Goal: Task Accomplishment & Management: Manage account settings

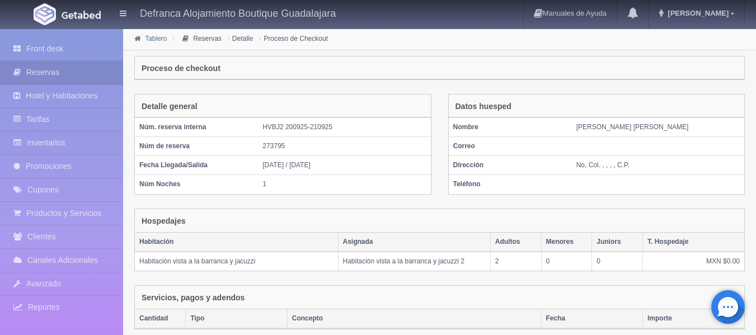
click at [153, 38] on link "Tablero" at bounding box center [156, 39] width 22 height 8
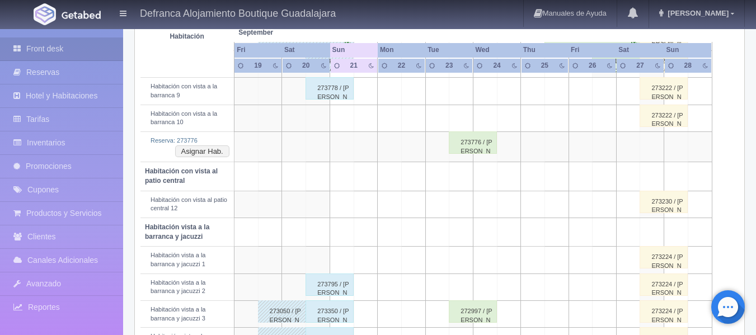
scroll to position [336, 0]
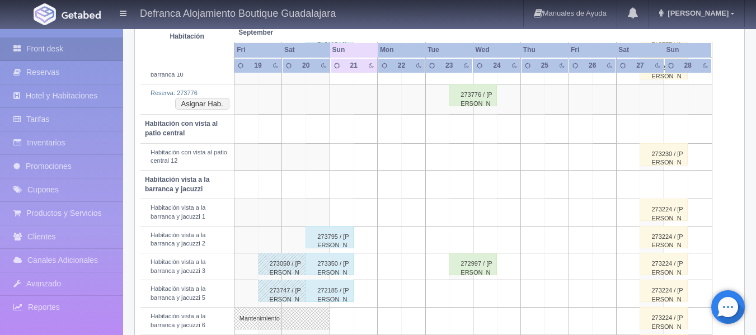
click at [317, 238] on div "273795 / ALFREDO GARCÍA ÁVALOS" at bounding box center [330, 237] width 48 height 22
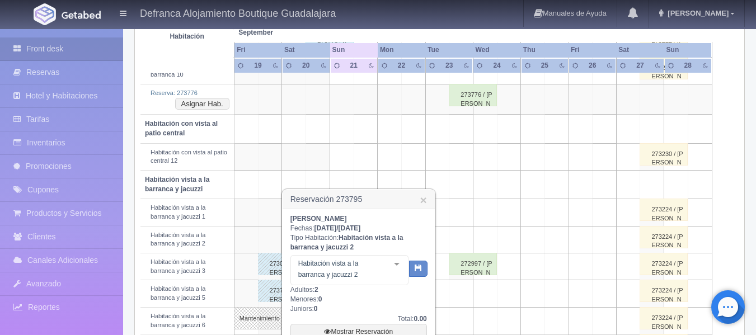
scroll to position [392, 0]
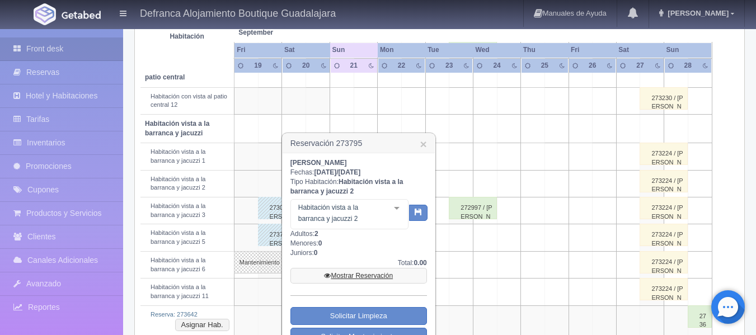
click at [348, 278] on link "Mostrar Reservación" at bounding box center [359, 276] width 137 height 16
click at [357, 277] on link "Mostrar Reservación" at bounding box center [359, 276] width 137 height 16
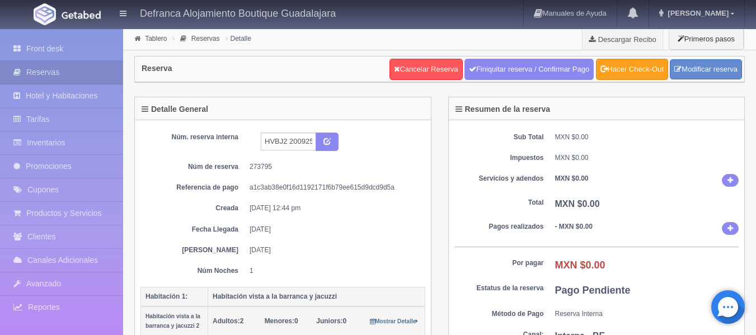
click at [619, 65] on link "Hacer Check-Out" at bounding box center [632, 69] width 72 height 21
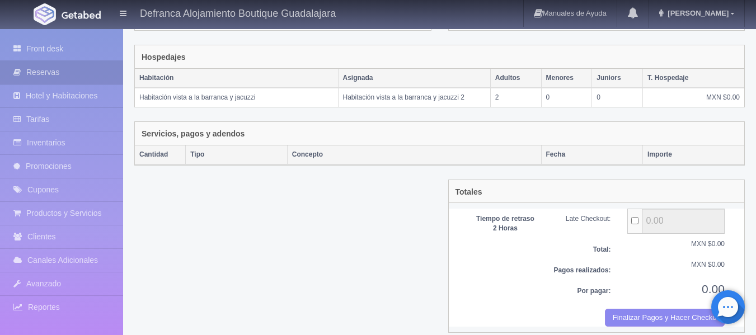
scroll to position [176, 0]
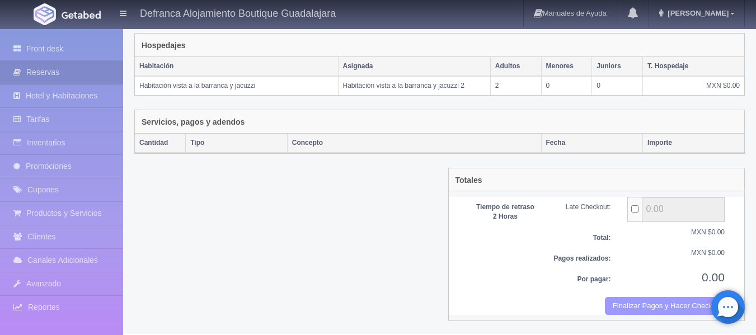
click at [625, 312] on button "Finalizar Pagos y Hacer Checkout" at bounding box center [665, 306] width 120 height 18
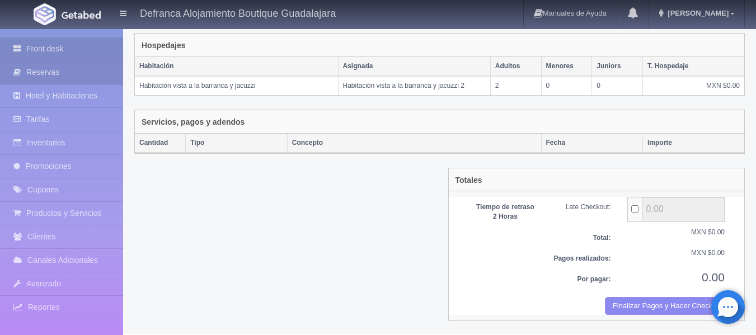
click at [49, 48] on link "Front desk" at bounding box center [61, 49] width 123 height 23
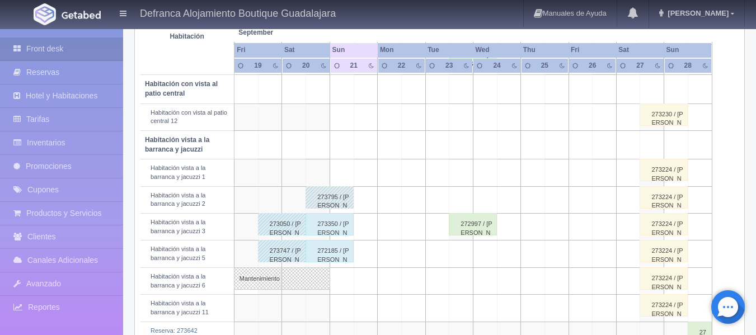
scroll to position [448, 0]
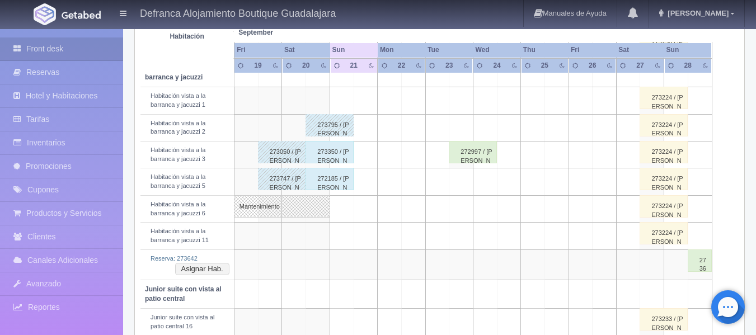
click at [319, 158] on div "273350 / ANTONIO GOMEZ ARAMBULA" at bounding box center [330, 152] width 48 height 22
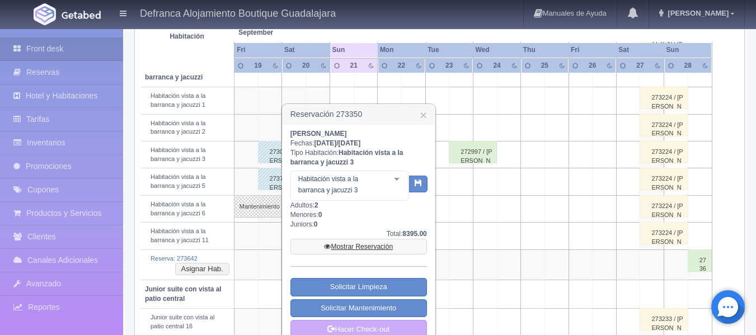
click at [368, 246] on link "Mostrar Reservación" at bounding box center [359, 247] width 137 height 16
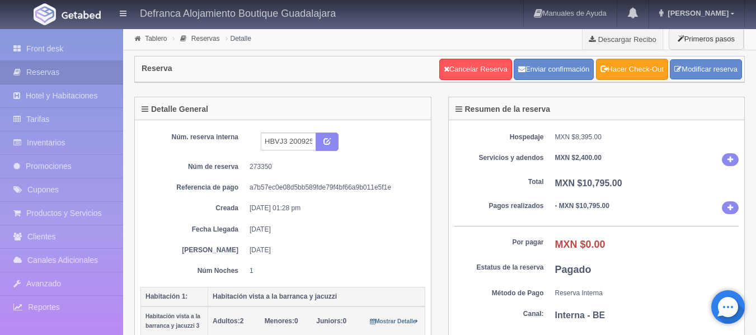
click at [631, 76] on link "Hacer Check-Out" at bounding box center [632, 69] width 72 height 21
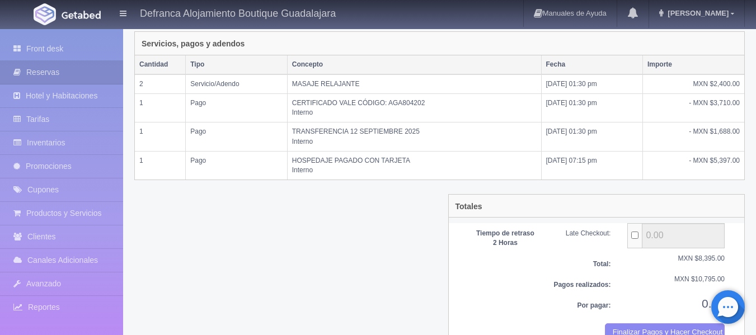
scroll to position [280, 0]
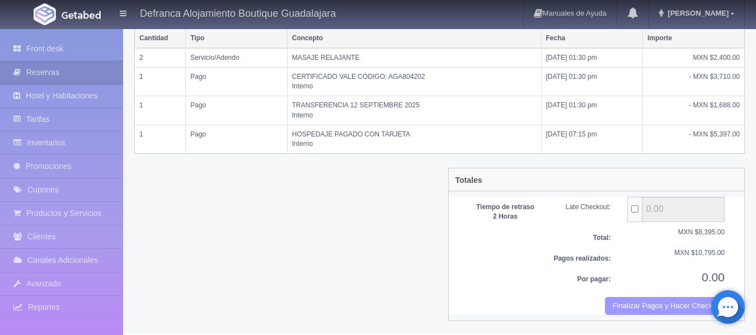
click at [631, 300] on button "Finalizar Pagos y Hacer Checkout" at bounding box center [665, 306] width 120 height 18
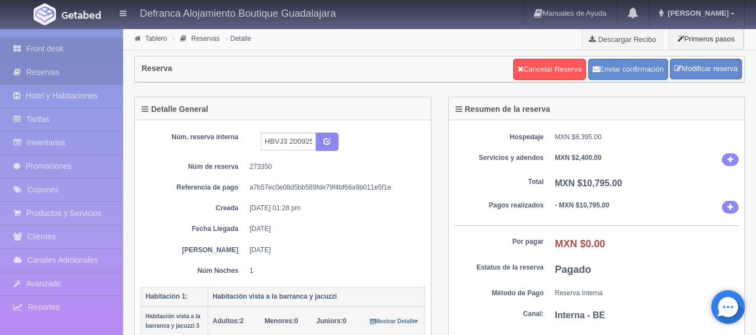
click at [43, 49] on link "Front desk" at bounding box center [61, 49] width 123 height 23
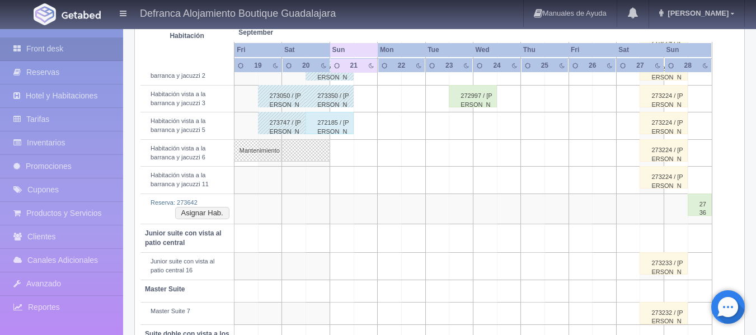
scroll to position [504, 0]
click at [338, 126] on div "272185 / [PERSON_NAME]" at bounding box center [330, 123] width 48 height 22
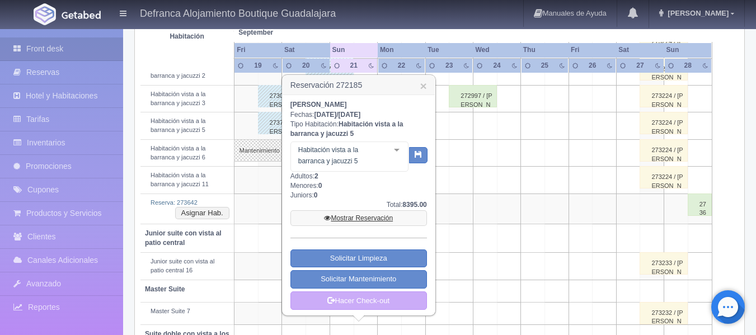
click at [367, 218] on link "Mostrar Reservación" at bounding box center [359, 218] width 137 height 16
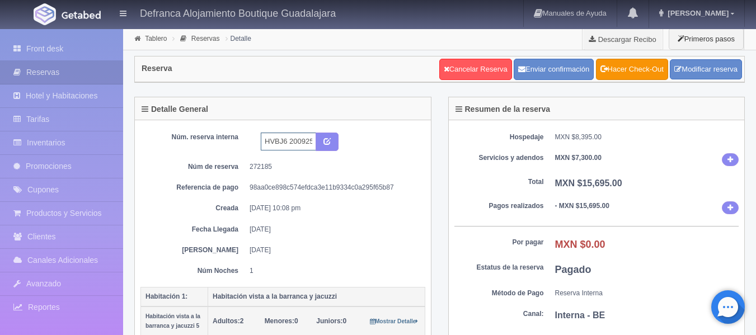
click at [287, 142] on input "HVBJ6 200925 210925" at bounding box center [288, 142] width 55 height 18
type input "HVBJ5 200925 210925"
click at [327, 146] on button "submit" at bounding box center [327, 142] width 23 height 19
click at [621, 68] on link "Hacer Check-Out" at bounding box center [632, 69] width 72 height 21
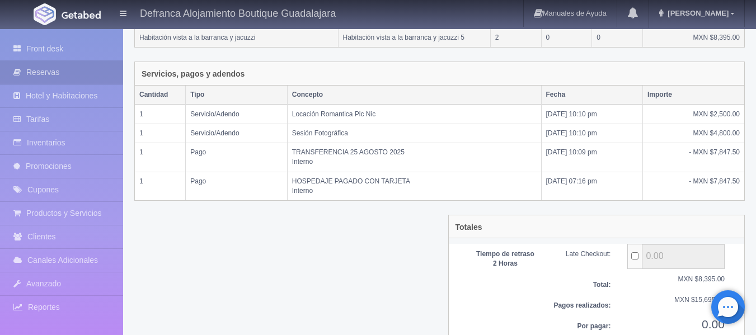
scroll to position [271, 0]
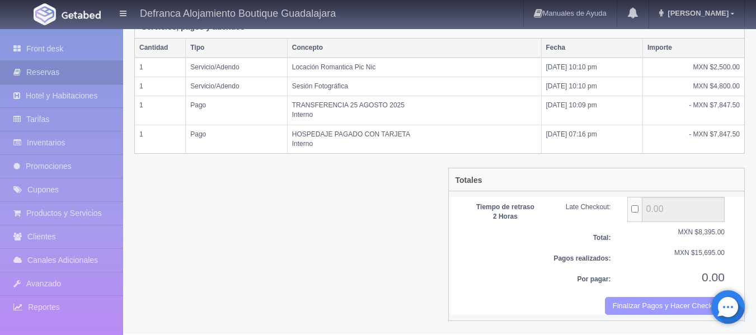
click at [622, 306] on button "Finalizar Pagos y Hacer Checkout" at bounding box center [665, 306] width 120 height 18
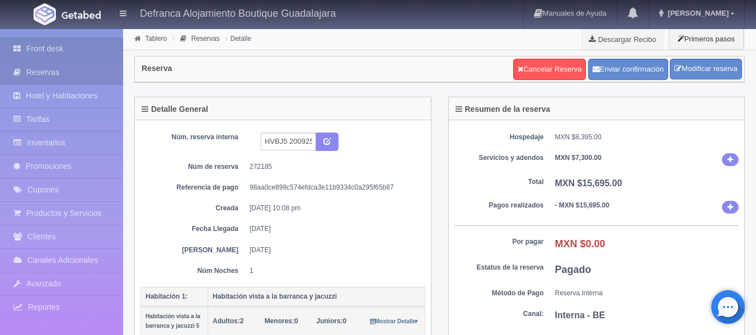
click at [56, 48] on link "Front desk" at bounding box center [61, 49] width 123 height 23
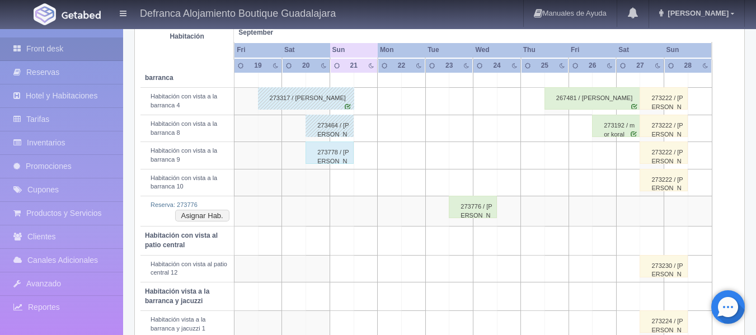
scroll to position [280, 0]
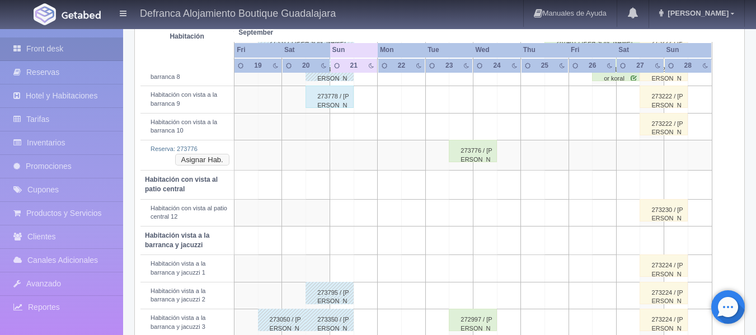
click at [217, 158] on button "Asignar Hab." at bounding box center [202, 160] width 54 height 12
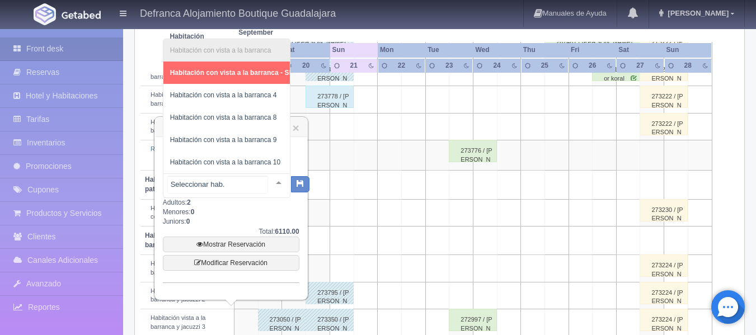
click at [272, 182] on div at bounding box center [279, 182] width 22 height 17
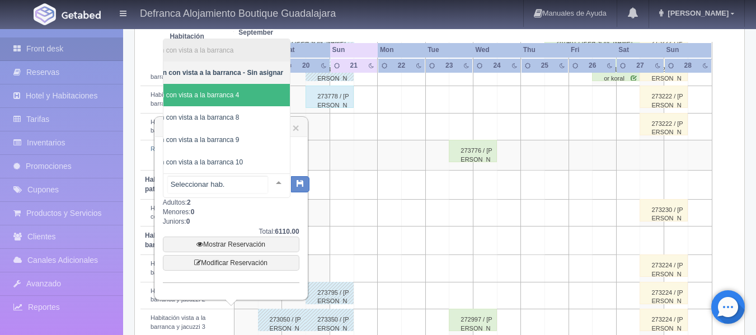
click at [273, 87] on span "Habitación con vista a la barranca 4" at bounding box center [208, 95] width 164 height 22
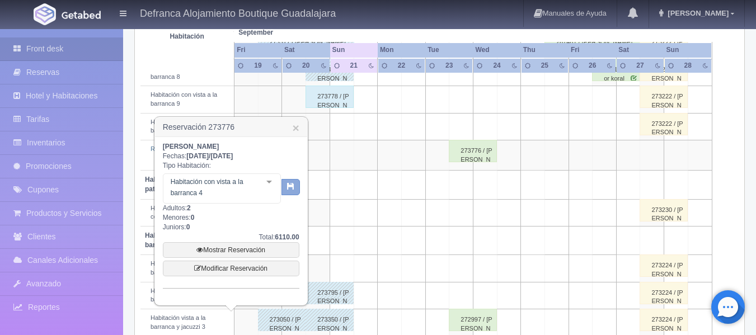
click at [288, 188] on icon "button" at bounding box center [290, 186] width 7 height 7
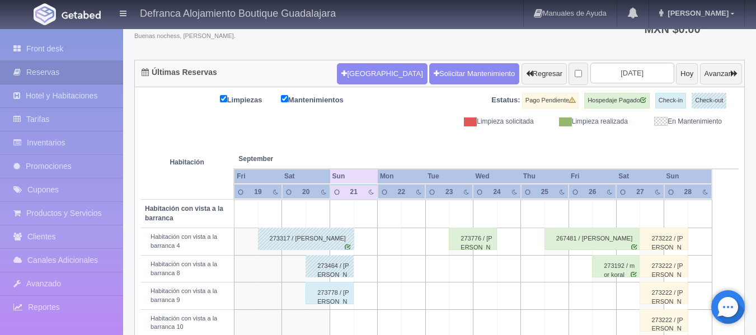
scroll to position [83, 0]
click at [472, 244] on div "273776 / [PERSON_NAME]" at bounding box center [473, 239] width 48 height 22
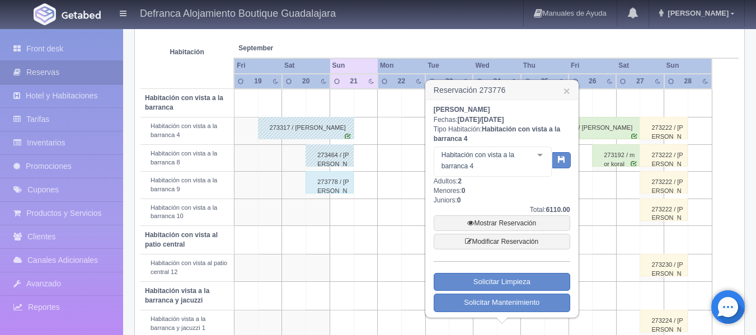
scroll to position [195, 0]
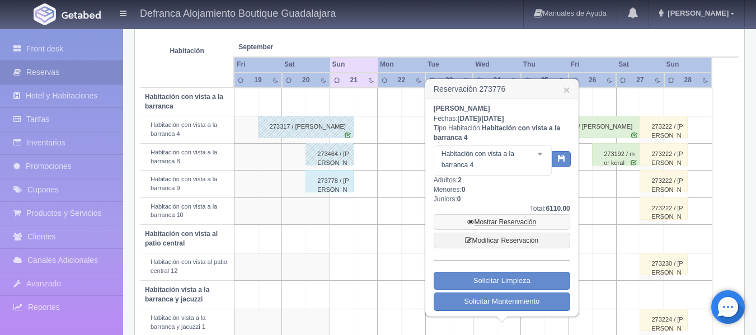
click at [484, 218] on link "Mostrar Reservación" at bounding box center [502, 222] width 137 height 16
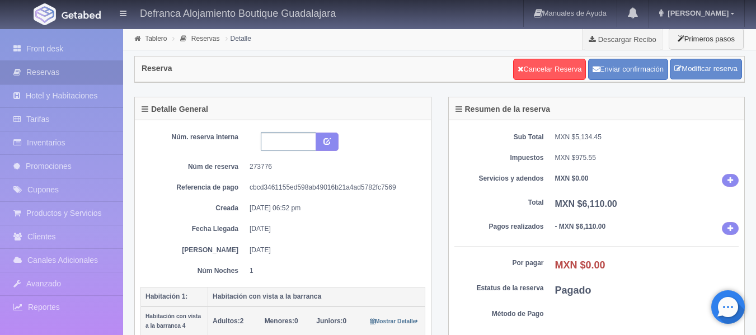
click at [278, 142] on input "text" at bounding box center [288, 142] width 55 height 18
type input "HVB4 230925-240925"
click at [331, 140] on icon "submit" at bounding box center [327, 140] width 7 height 7
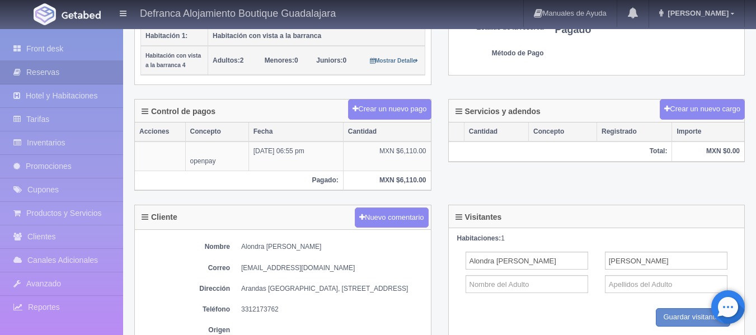
scroll to position [280, 0]
